Goal: Information Seeking & Learning: Learn about a topic

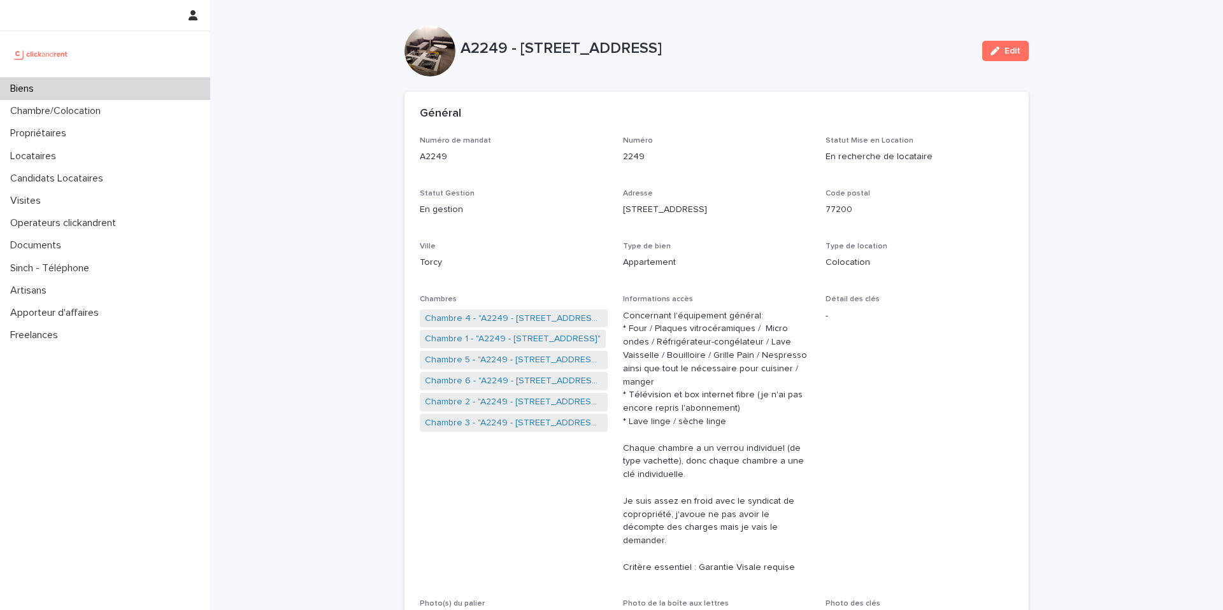
click at [150, 83] on div "Biens" at bounding box center [105, 89] width 210 height 22
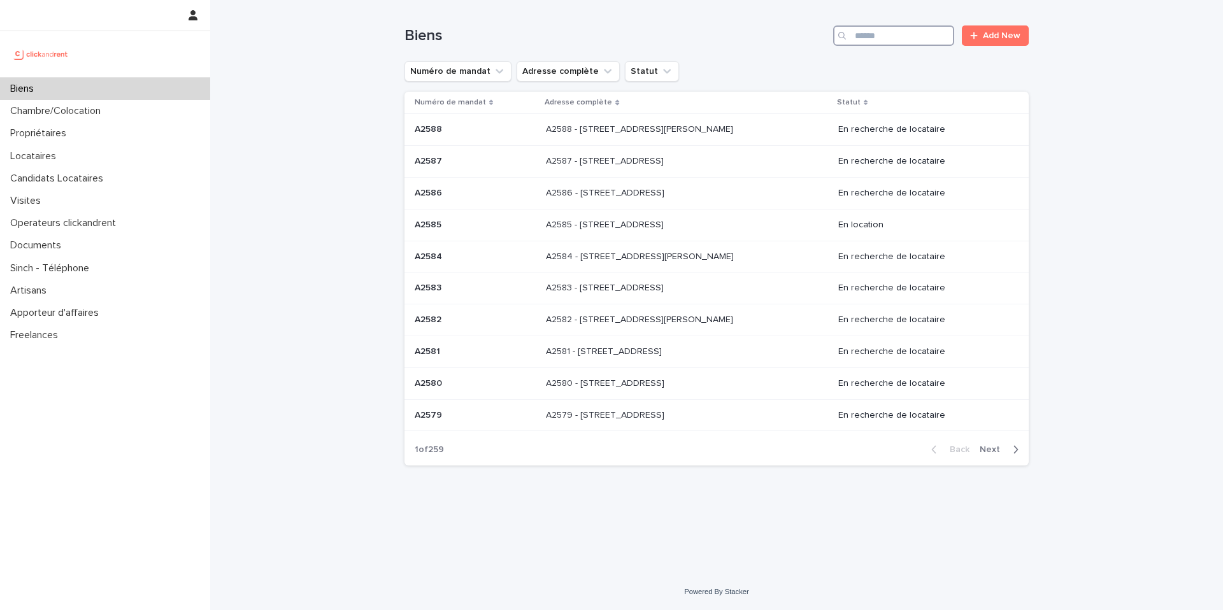
click at [912, 42] on input "Search" at bounding box center [893, 35] width 121 height 20
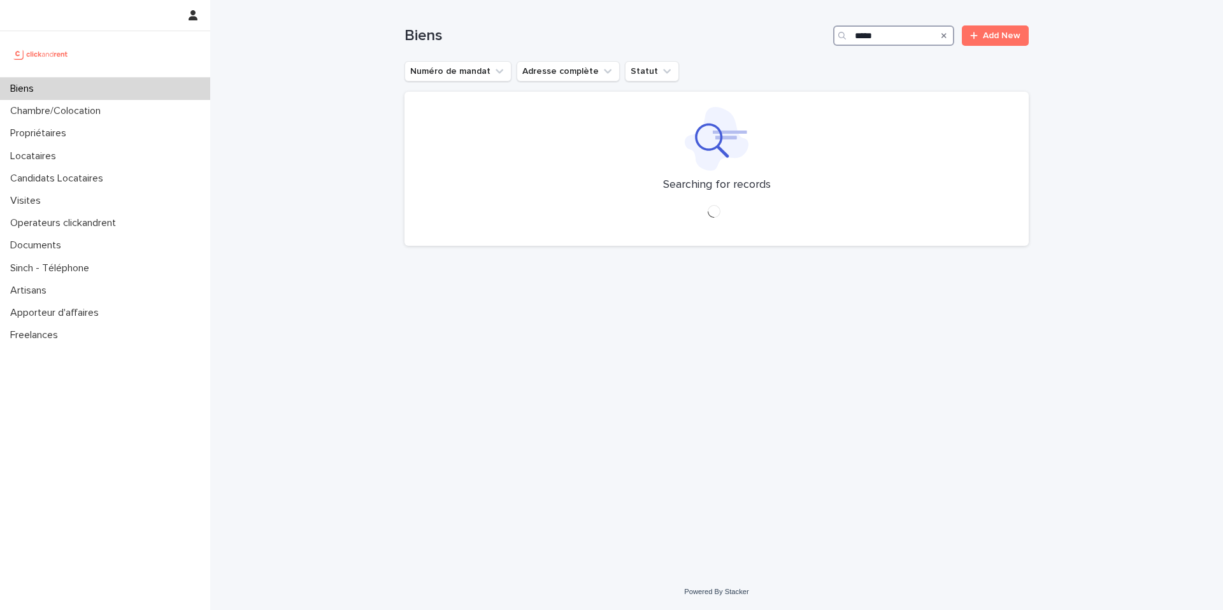
type input "*****"
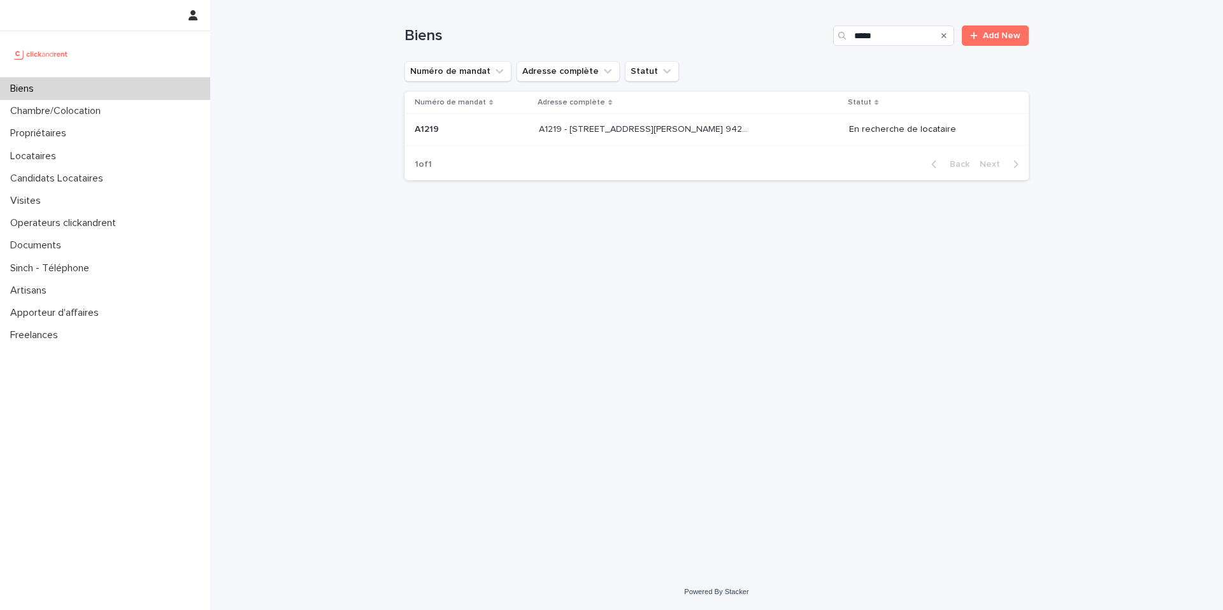
click at [755, 133] on div "A1219 - [GEOGRAPHIC_DATA][PERSON_NAME], [GEOGRAPHIC_DATA] 94240 A1219 - [STREET…" at bounding box center [689, 129] width 300 height 21
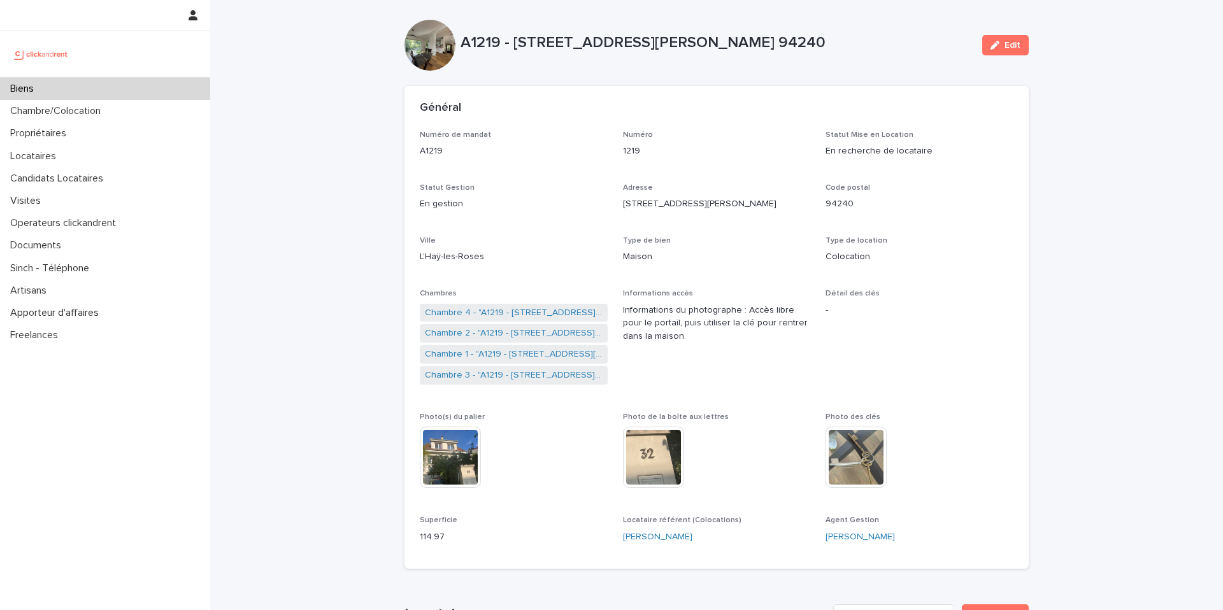
scroll to position [10, 0]
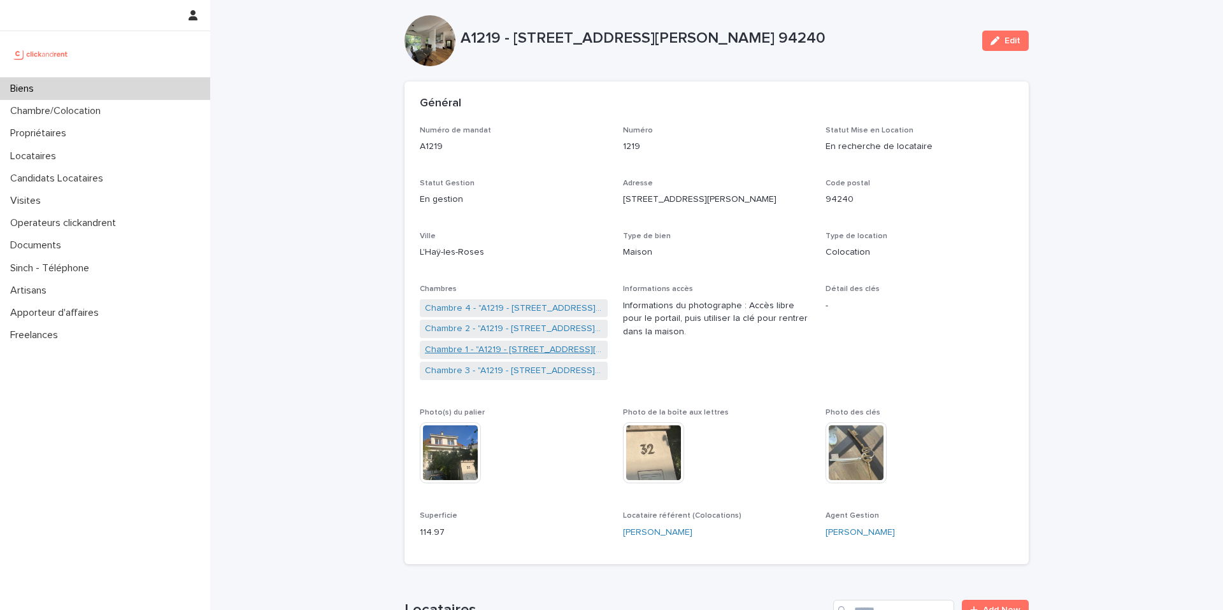
click at [494, 352] on link "Chambre 1 - "A1219 - [STREET_ADDRESS][PERSON_NAME] 94240"" at bounding box center [514, 349] width 178 height 13
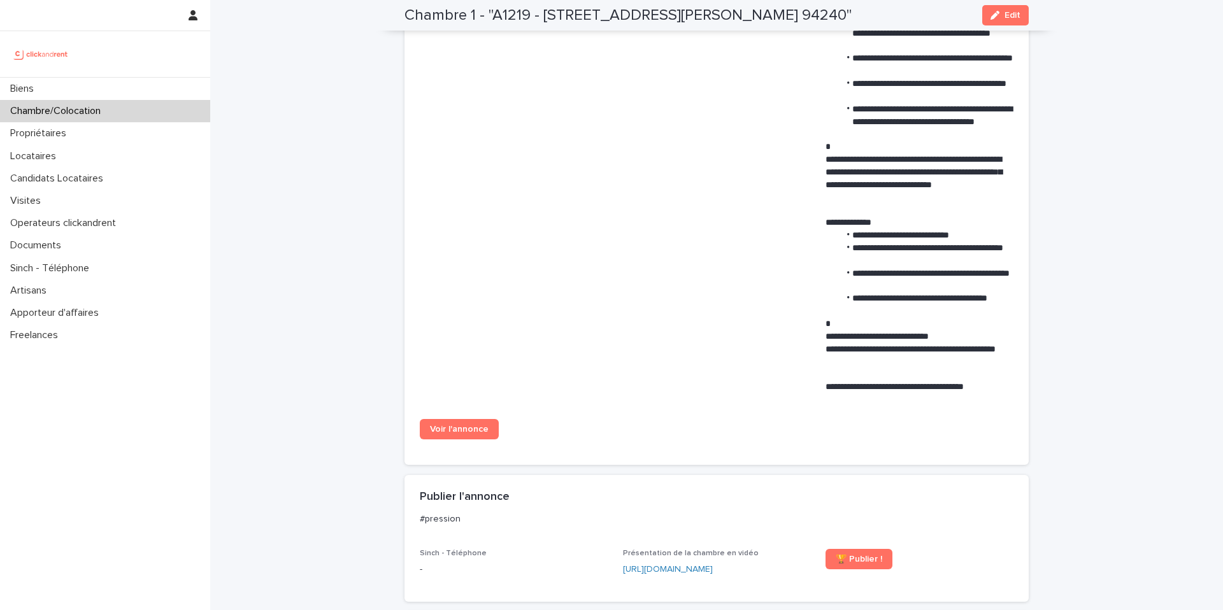
scroll to position [840, 0]
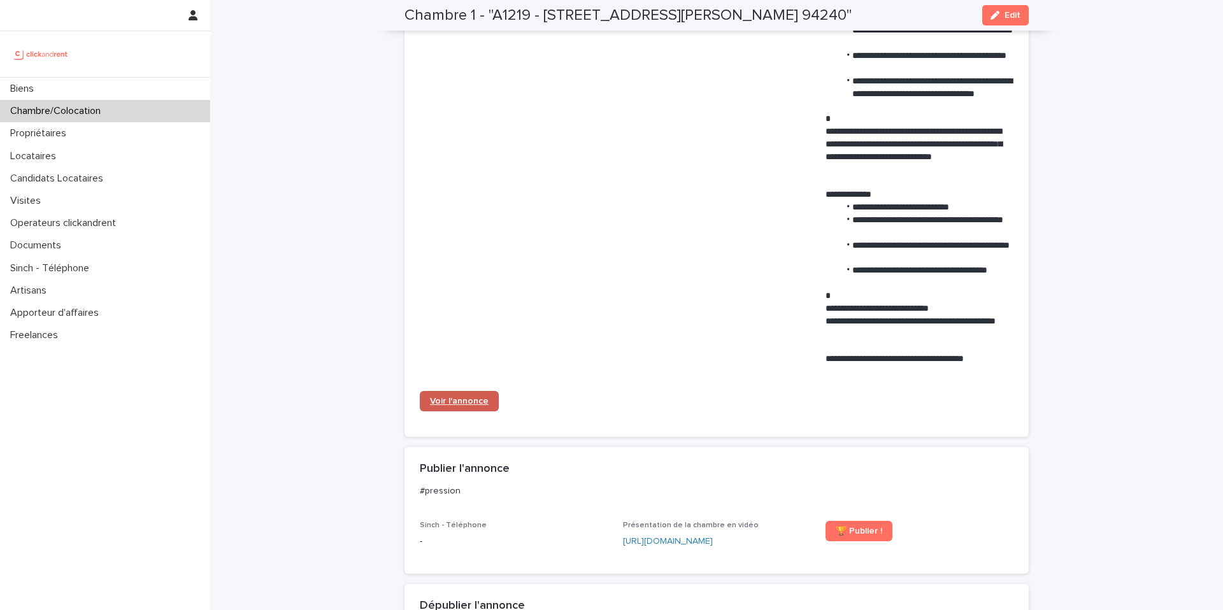
click at [466, 395] on link "Voir l'annonce" at bounding box center [459, 401] width 79 height 20
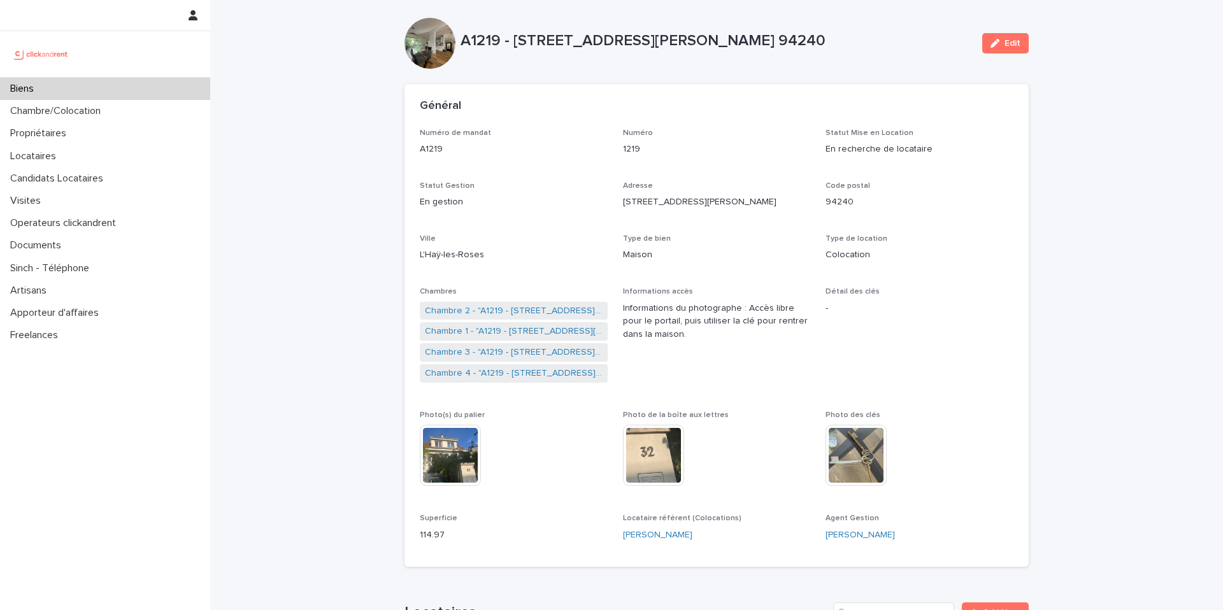
scroll to position [11, 0]
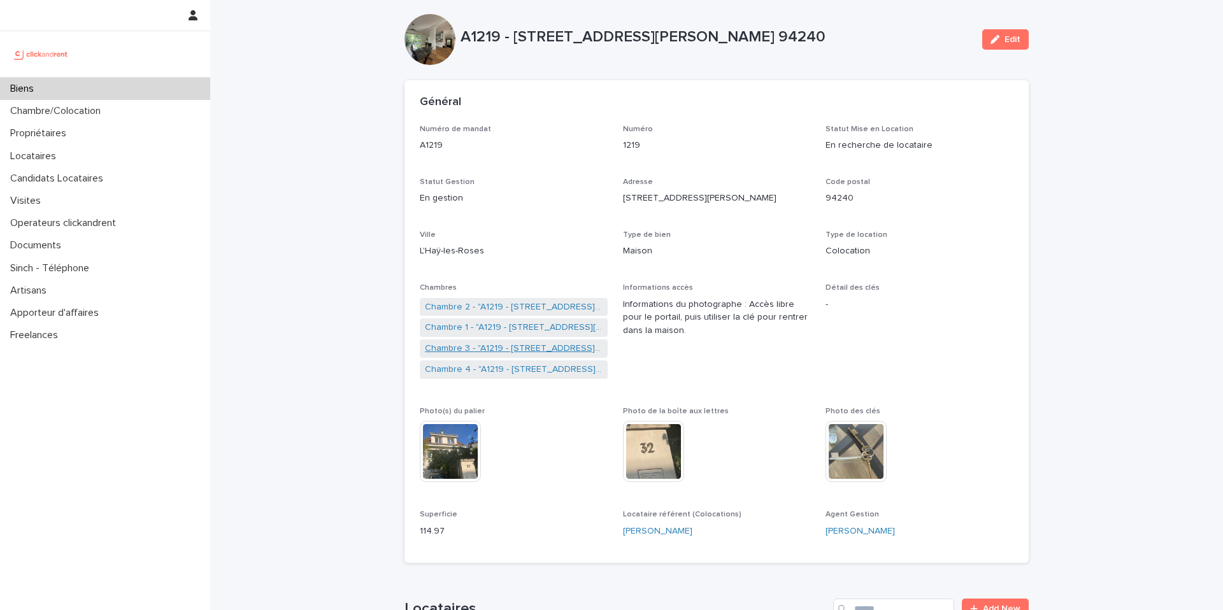
click at [505, 348] on link "Chambre 3 - "A1219 - [STREET_ADDRESS][PERSON_NAME] 94240"" at bounding box center [514, 348] width 178 height 13
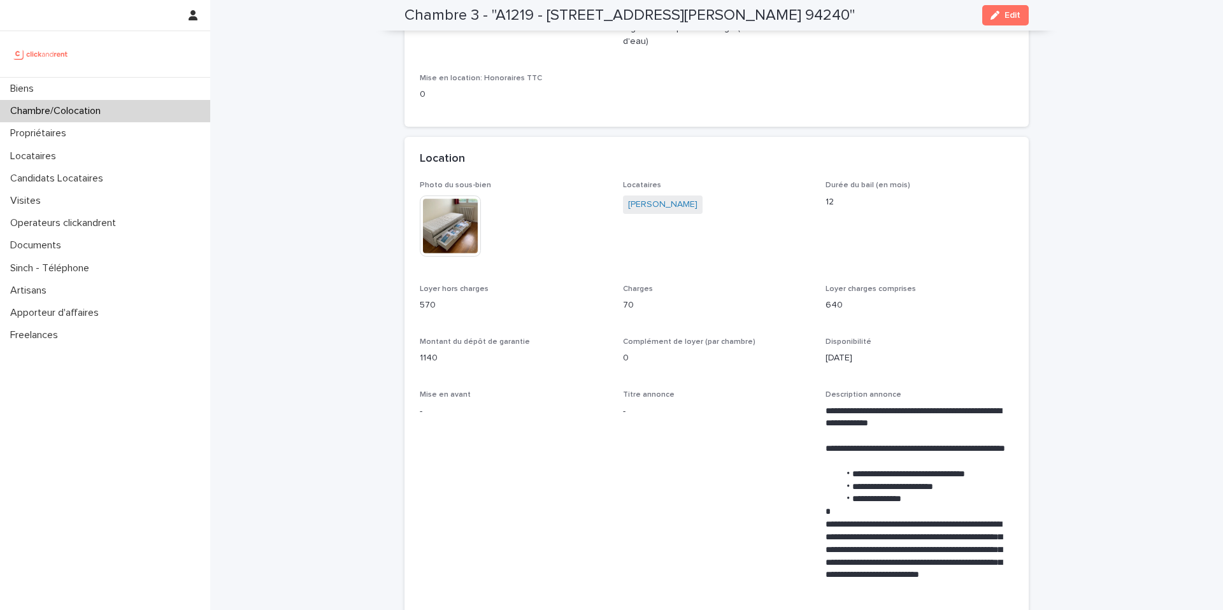
scroll to position [123, 0]
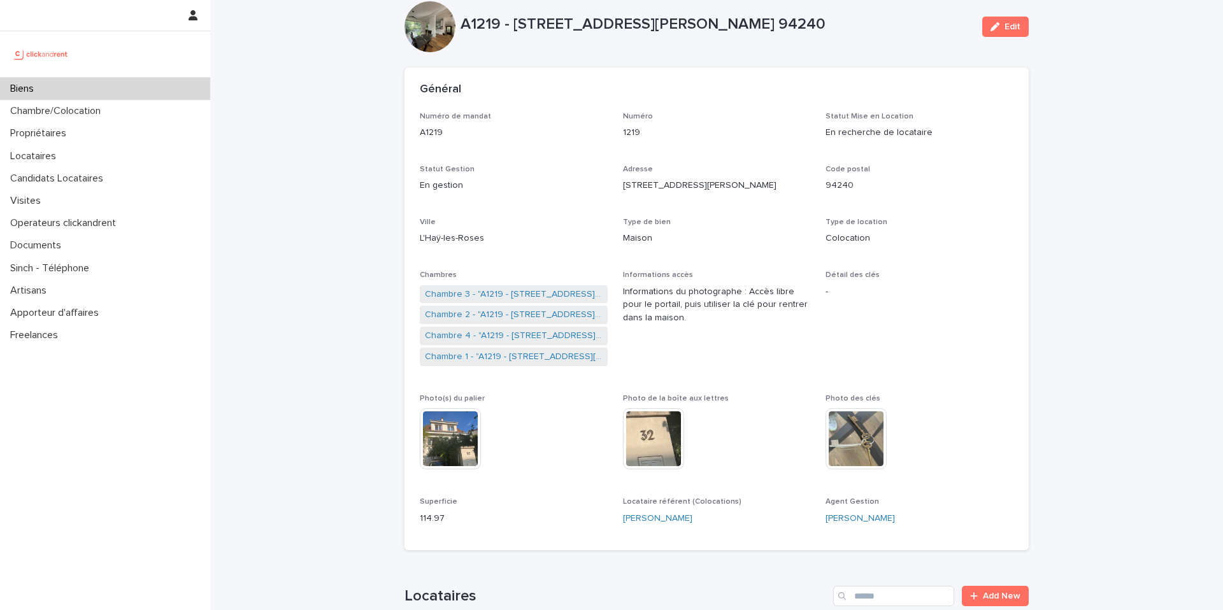
scroll to position [25, 0]
click at [526, 333] on link "Chambre 4 - "A1219 - [STREET_ADDRESS][PERSON_NAME] 94240"" at bounding box center [514, 335] width 178 height 13
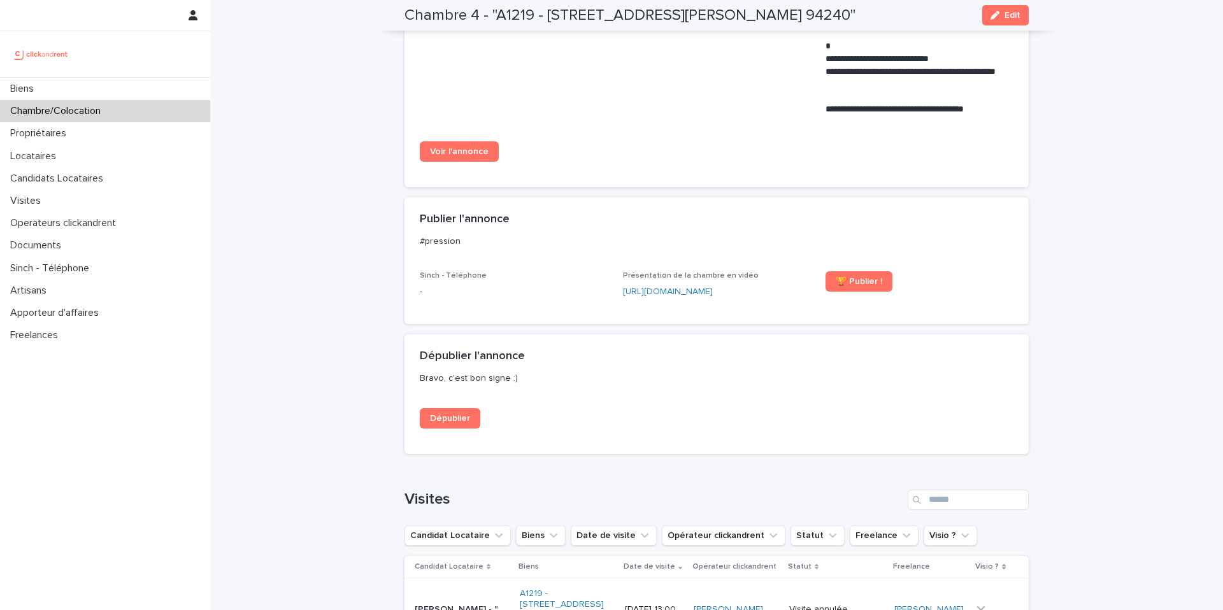
scroll to position [1116, 0]
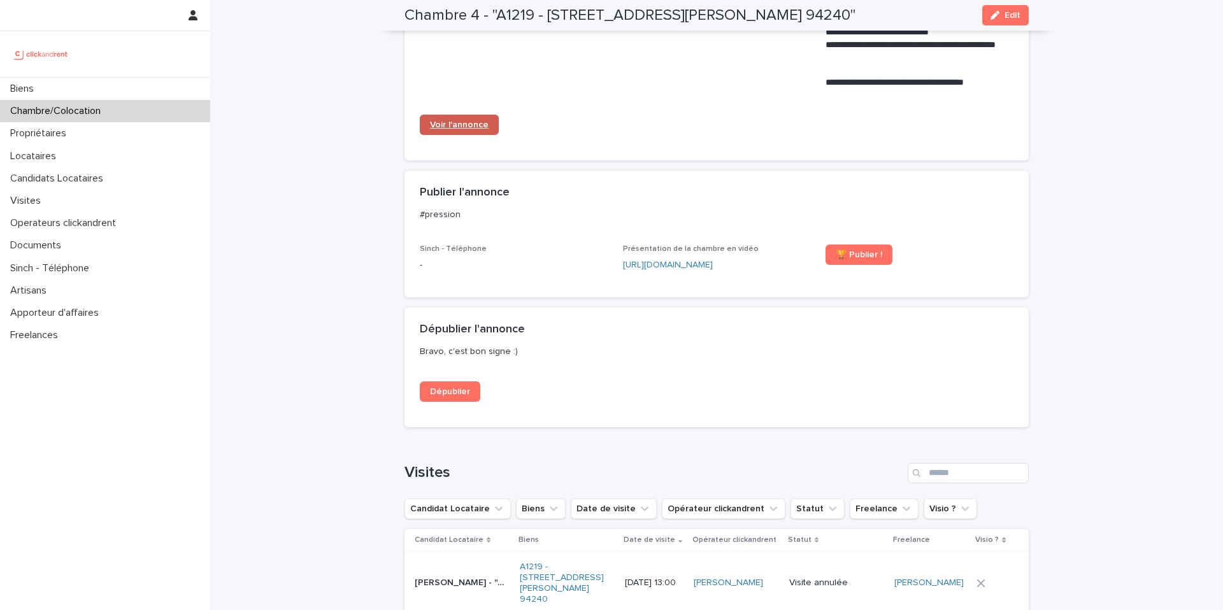
click at [473, 123] on span "Voir l'annonce" at bounding box center [459, 124] width 59 height 9
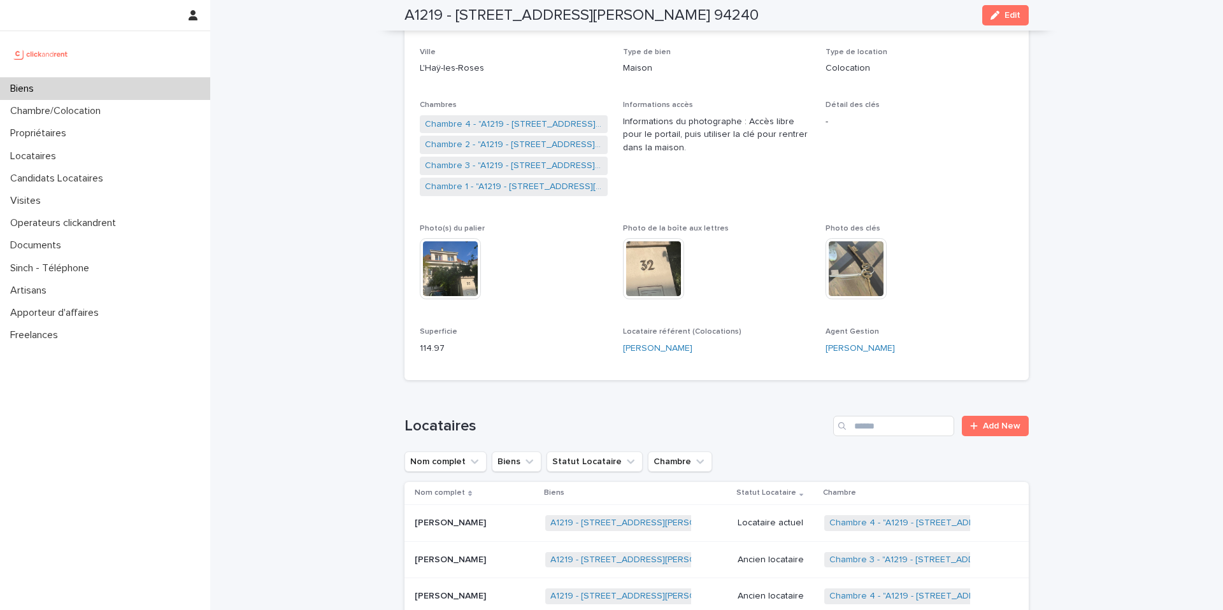
scroll to position [189, 0]
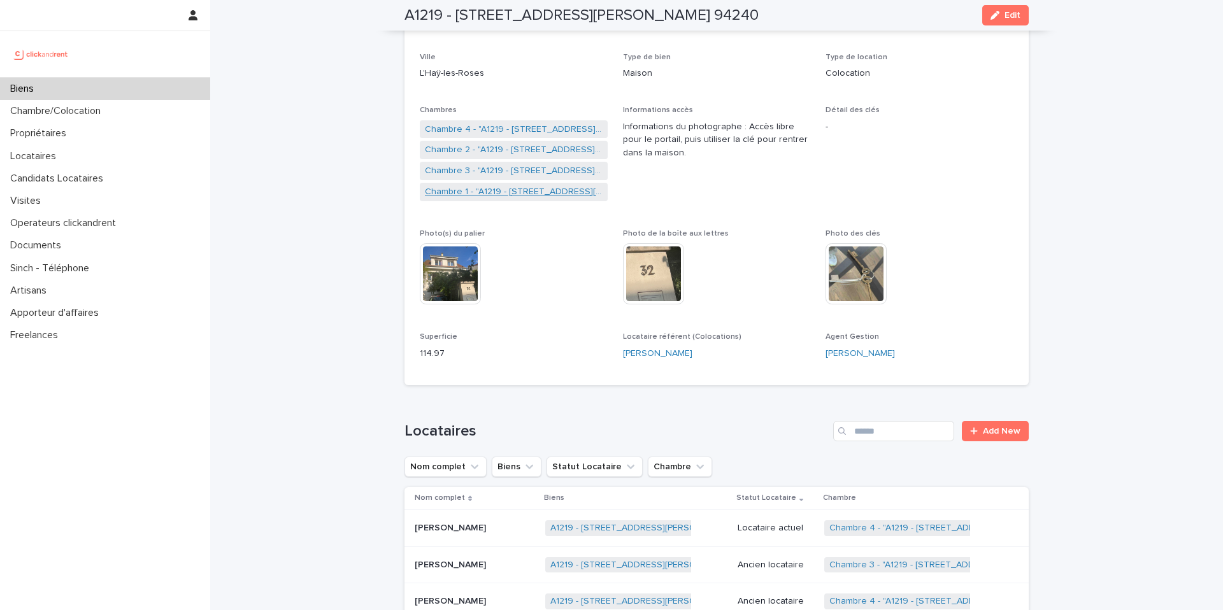
click at [507, 189] on link "Chambre 1 - "A1219 - [STREET_ADDRESS][PERSON_NAME] 94240"" at bounding box center [514, 191] width 178 height 13
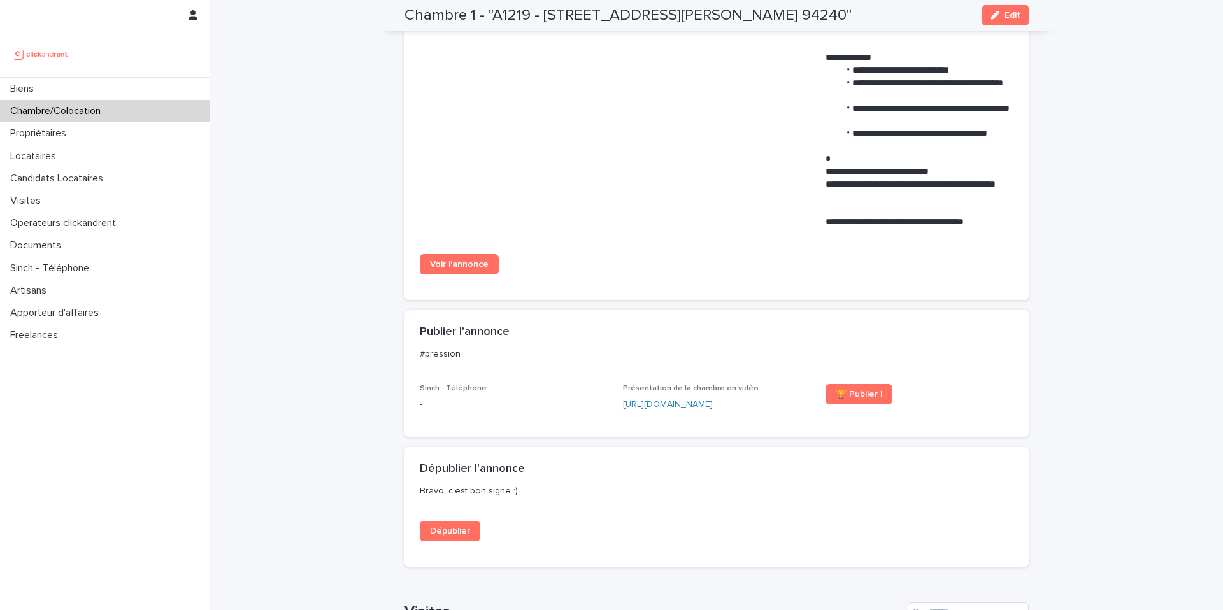
scroll to position [986, 0]
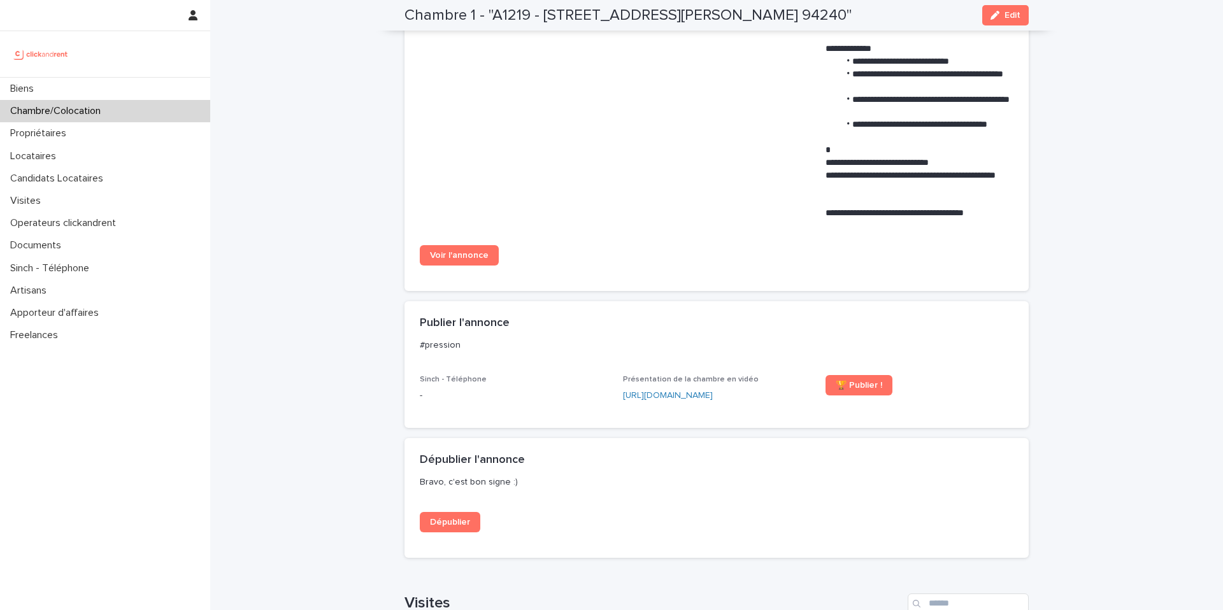
click at [451, 273] on div "Voir l'annonce" at bounding box center [514, 260] width 188 height 31
click at [451, 267] on div "Voir l'annonce" at bounding box center [514, 260] width 188 height 31
click at [455, 255] on span "Voir l'annonce" at bounding box center [459, 255] width 59 height 9
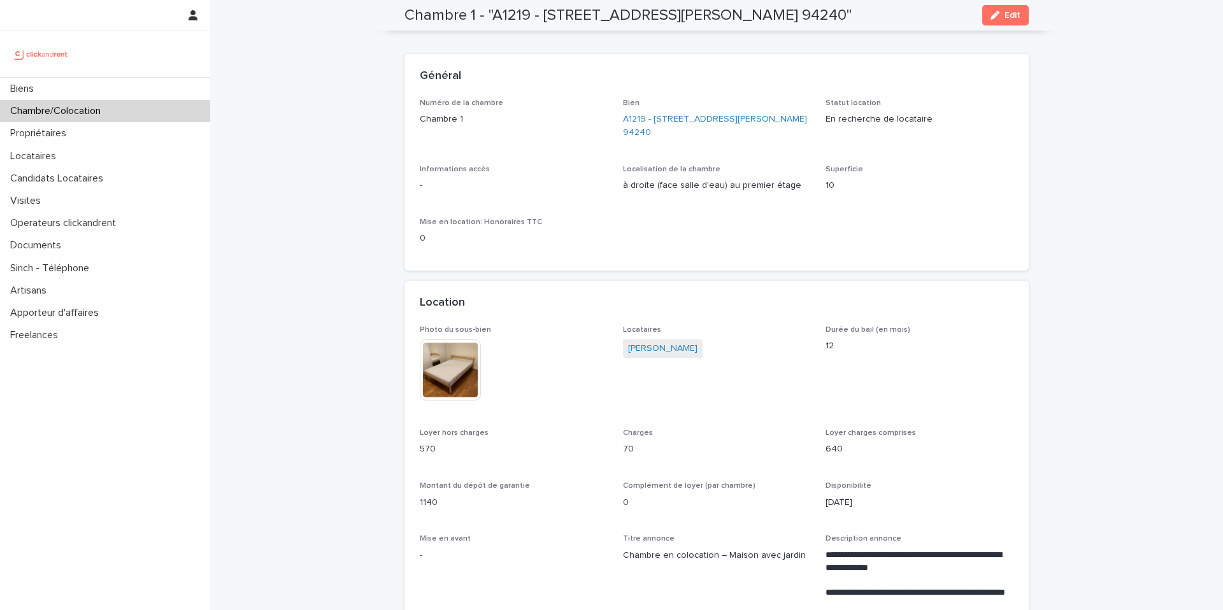
scroll to position [0, 0]
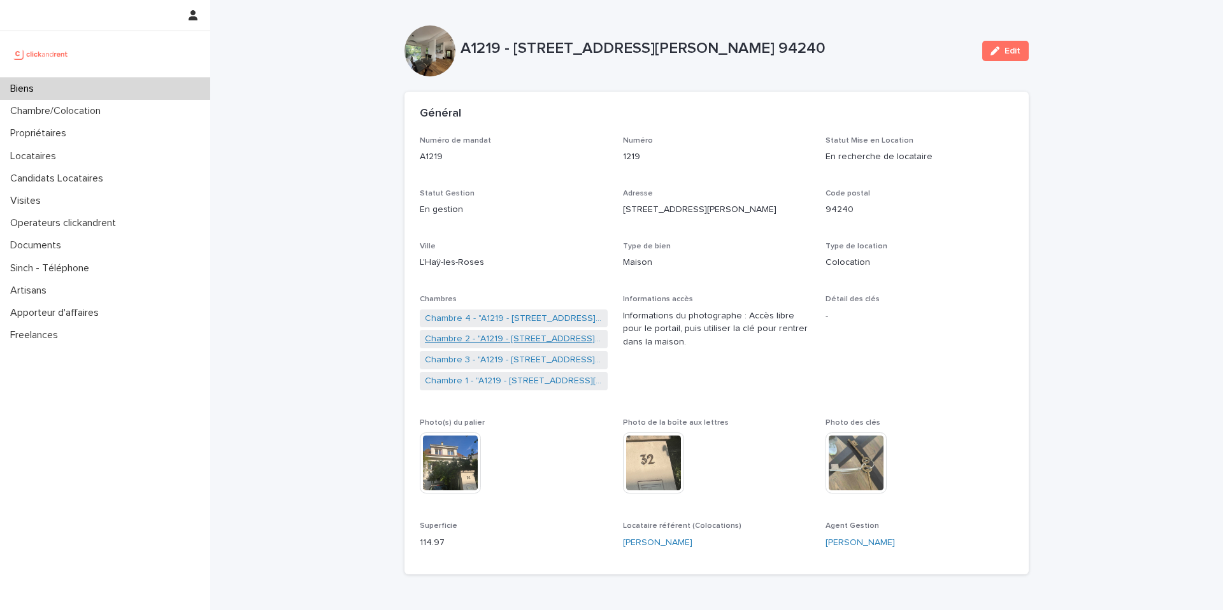
click at [496, 343] on link "Chambre 2 - "A1219 - [STREET_ADDRESS][PERSON_NAME] 94240"" at bounding box center [514, 338] width 178 height 13
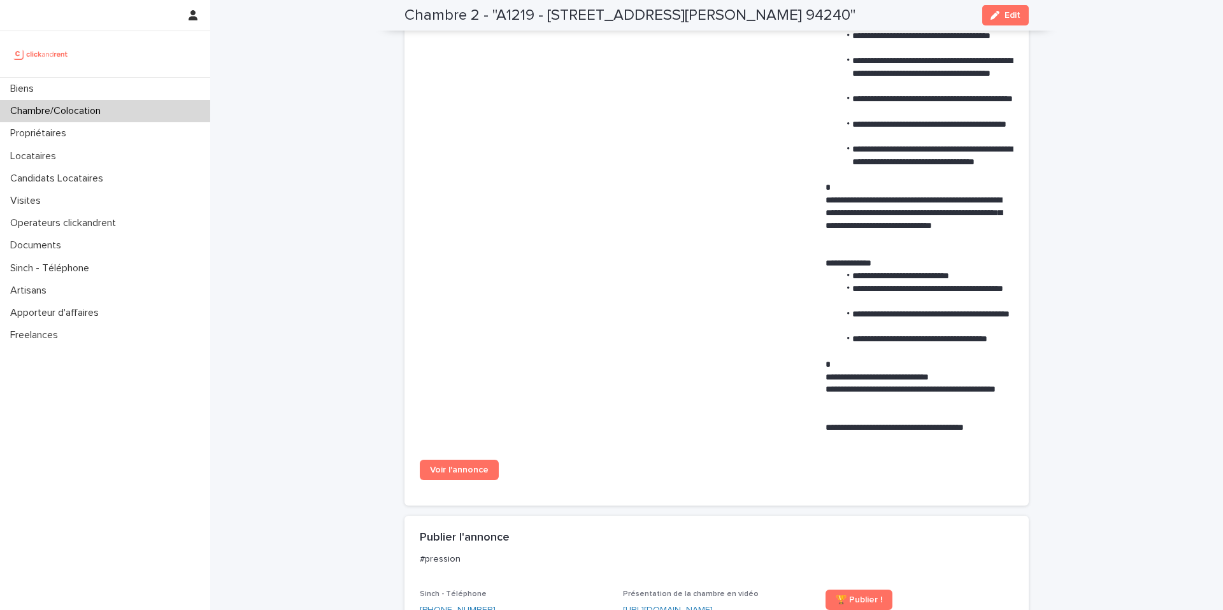
scroll to position [846, 0]
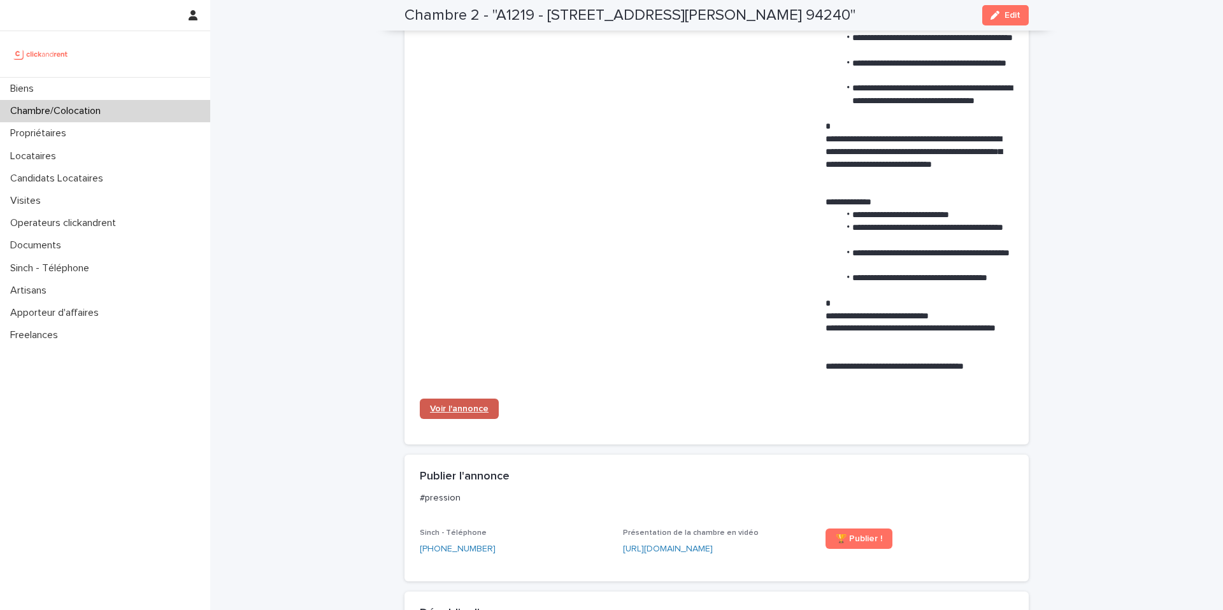
click at [440, 404] on span "Voir l'annonce" at bounding box center [459, 408] width 59 height 9
click at [465, 402] on link "Voir l'annonce" at bounding box center [459, 409] width 79 height 20
